Goal: Navigation & Orientation: Find specific page/section

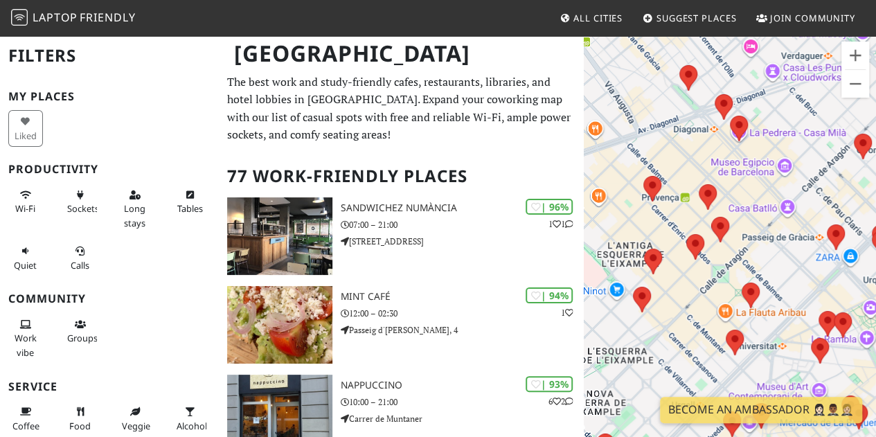
drag, startPoint x: 715, startPoint y: 195, endPoint x: 785, endPoint y: 238, distance: 81.7
click at [785, 238] on div "Para desplazarte, pulsa las teclas de flecha." at bounding box center [730, 253] width 292 height 437
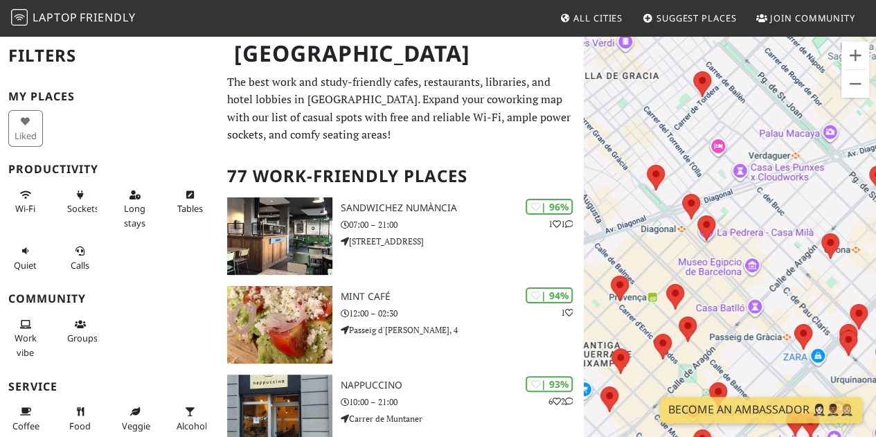
drag, startPoint x: 724, startPoint y: 158, endPoint x: 684, endPoint y: 294, distance: 142.1
click at [684, 294] on div "Para desplazarte, pulsa las teclas de flecha." at bounding box center [730, 253] width 292 height 437
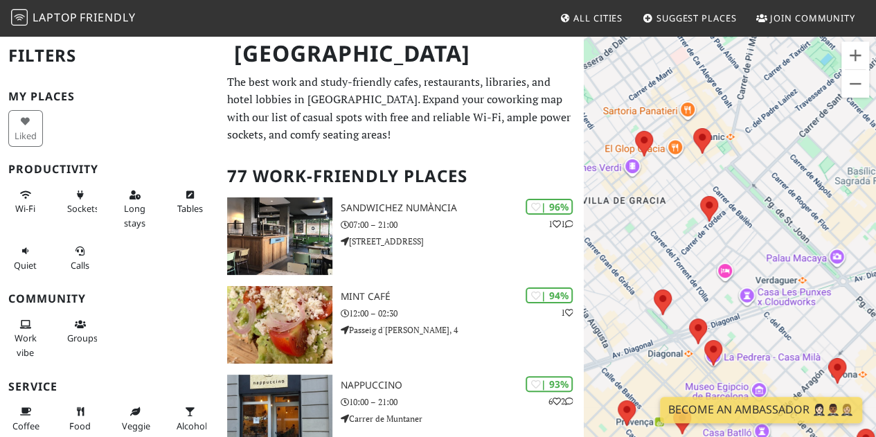
drag, startPoint x: 701, startPoint y: 213, endPoint x: 723, endPoint y: 258, distance: 50.2
click at [723, 258] on div "Para desplazarte, pulsa las teclas de flecha." at bounding box center [730, 253] width 292 height 437
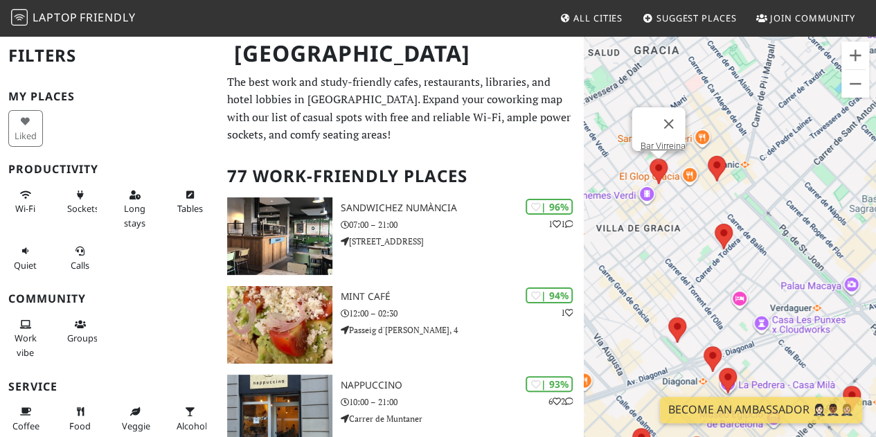
click at [658, 172] on img at bounding box center [658, 171] width 29 height 37
click at [727, 228] on img at bounding box center [723, 236] width 29 height 37
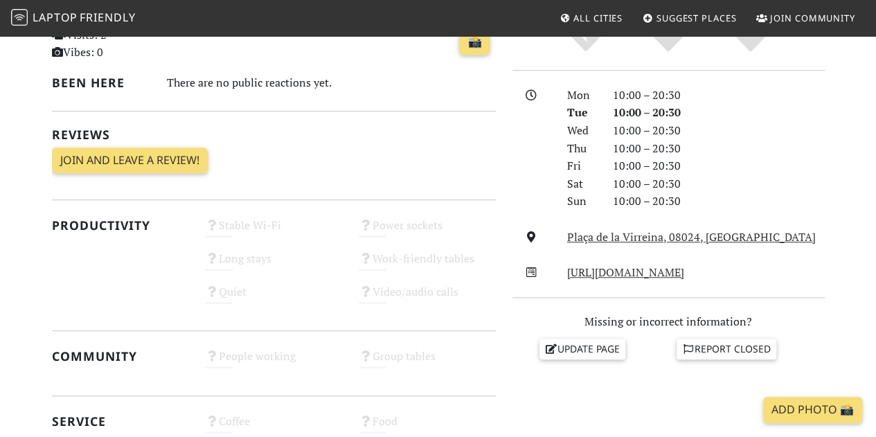
scroll to position [277, 0]
